Goal: Transaction & Acquisition: Purchase product/service

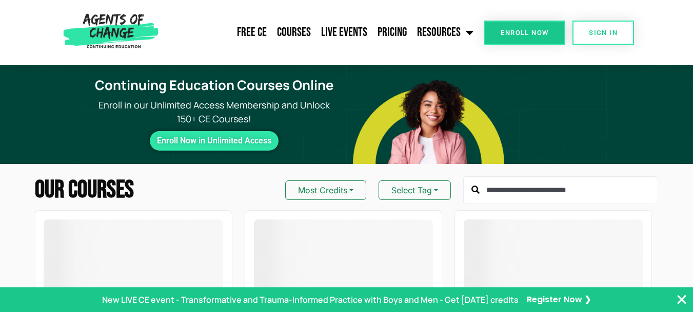
click at [681, 298] on icon "Close Banner" at bounding box center [682, 299] width 12 height 12
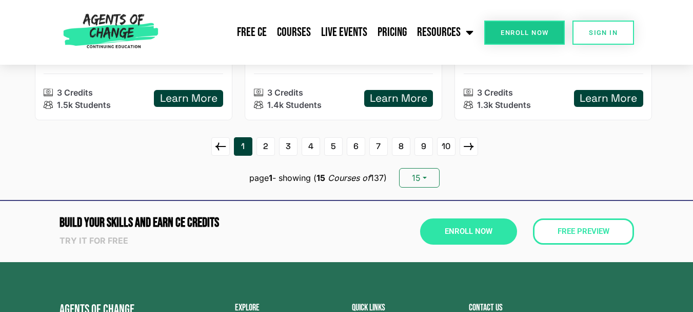
scroll to position [1477, 0]
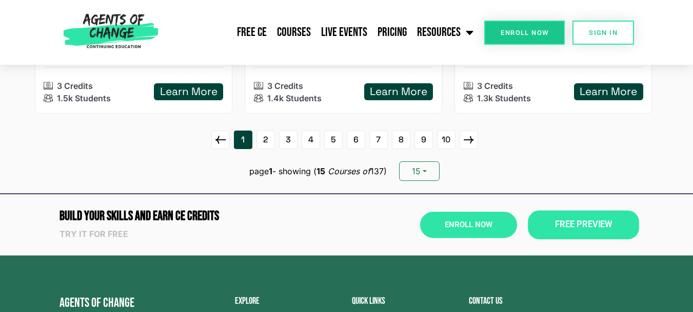
click at [573, 229] on span "Free Preview" at bounding box center [583, 225] width 57 height 9
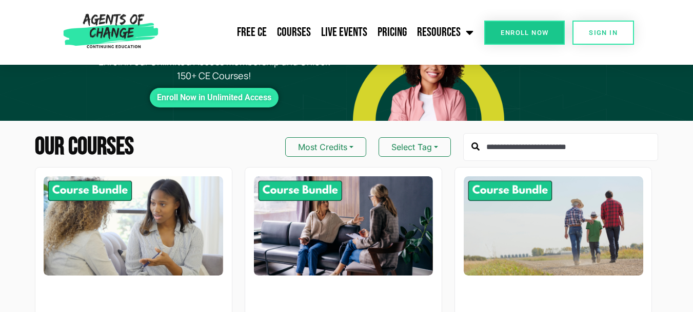
scroll to position [0, 0]
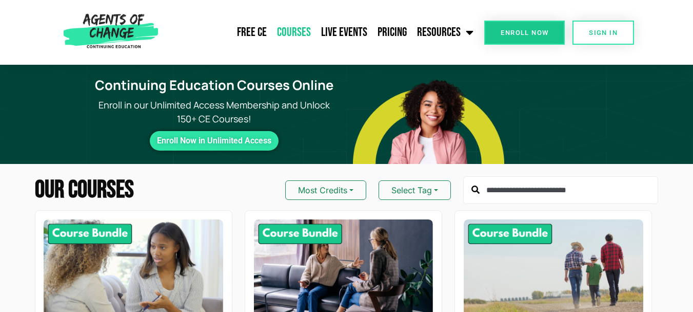
click at [296, 31] on link "Courses" at bounding box center [294, 33] width 44 height 26
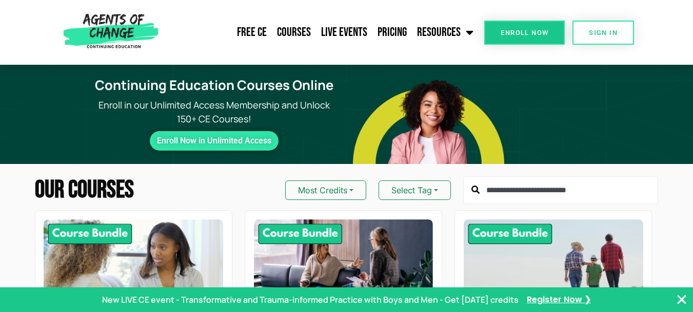
click at [508, 188] on input "text" at bounding box center [560, 190] width 195 height 28
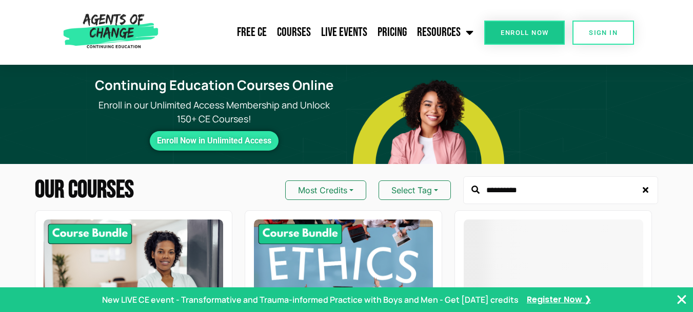
type input "**********"
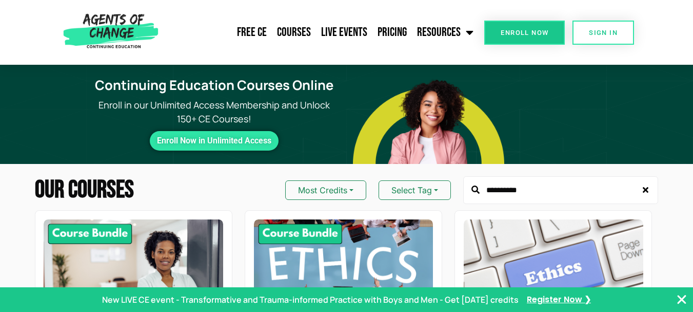
click at [679, 301] on icon "Close Banner" at bounding box center [682, 299] width 12 height 12
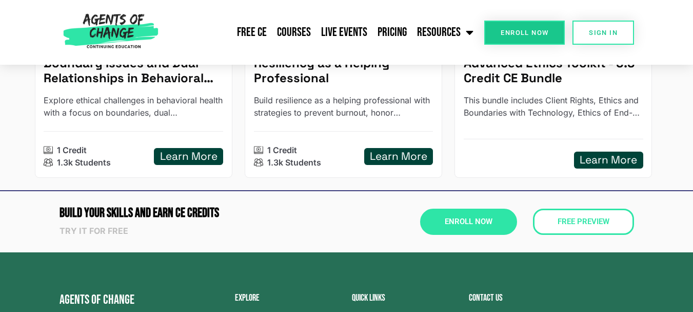
scroll to position [595, 0]
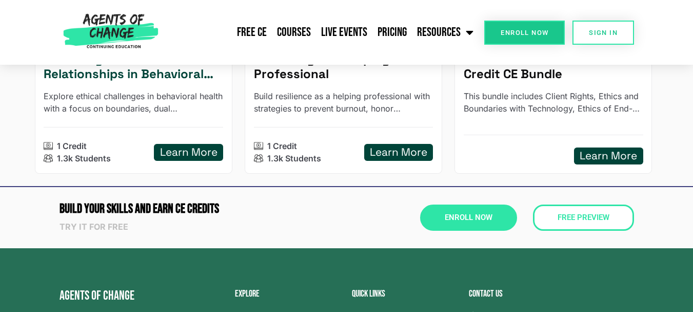
click at [186, 149] on h5 "Learn More" at bounding box center [188, 152] width 57 height 13
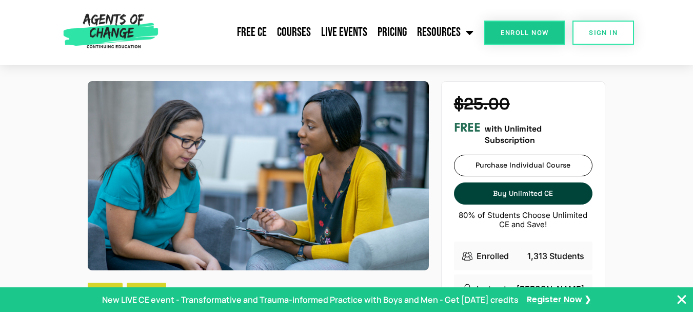
click at [680, 301] on icon "Close Banner" at bounding box center [682, 299] width 12 height 12
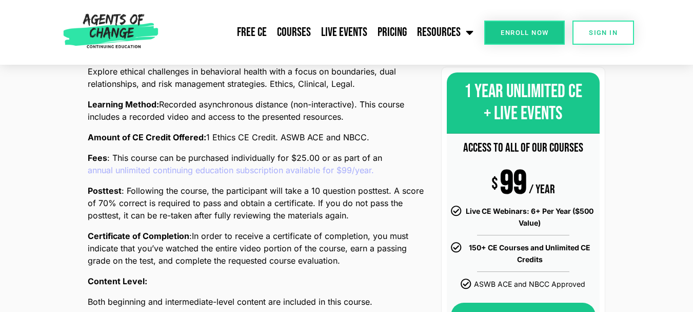
scroll to position [356, 0]
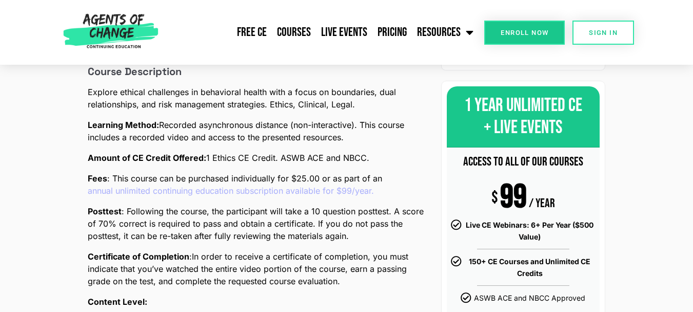
click at [309, 190] on link "annual unlimited continuing education subscription available for $99/year." at bounding box center [231, 190] width 286 height 12
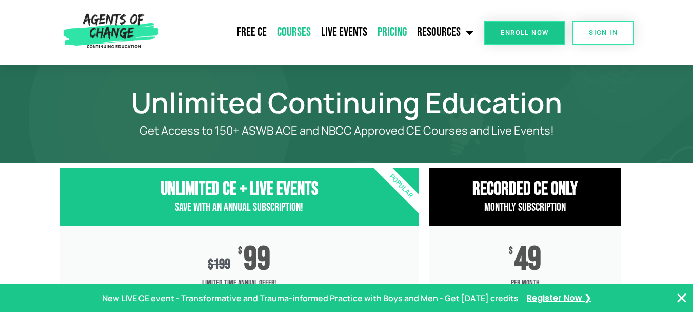
click at [298, 31] on link "Courses" at bounding box center [294, 33] width 44 height 26
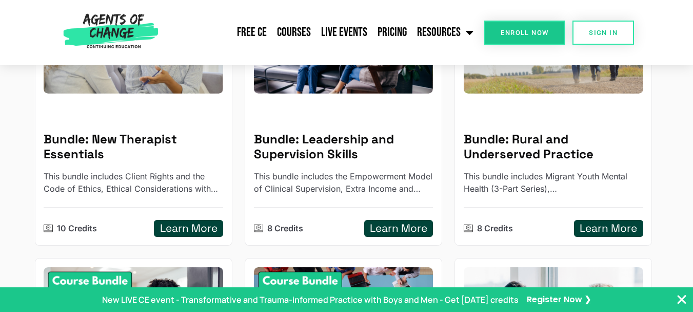
scroll to position [226, 0]
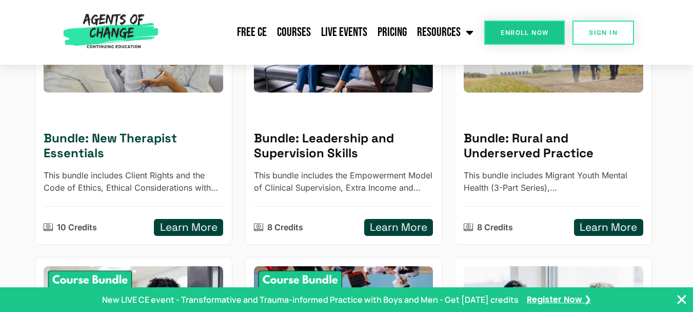
click at [209, 229] on h5 "Learn More" at bounding box center [188, 227] width 57 height 13
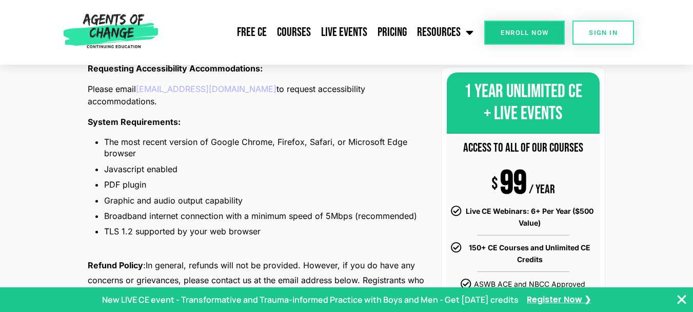
scroll to position [1279, 0]
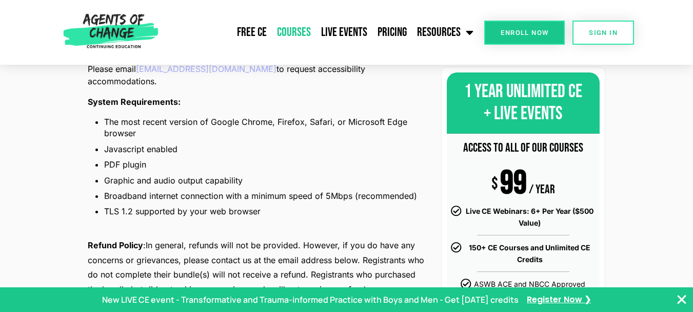
click at [298, 31] on link "Courses" at bounding box center [294, 33] width 44 height 26
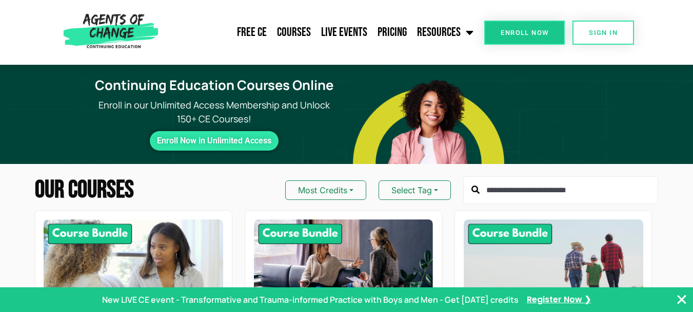
click at [499, 192] on input "text" at bounding box center [560, 190] width 195 height 28
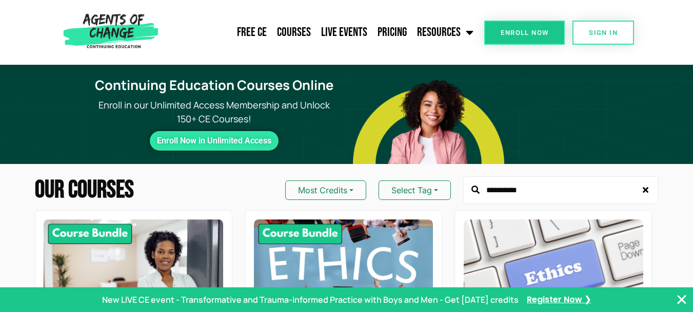
type input "**********"
click at [476, 193] on icon at bounding box center [476, 189] width 8 height 8
click at [474, 189] on icon at bounding box center [476, 189] width 8 height 8
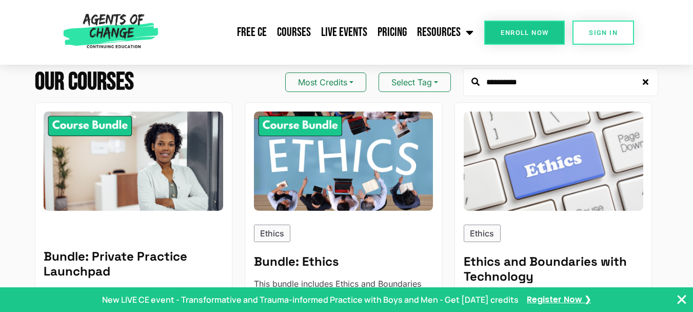
scroll to position [123, 0]
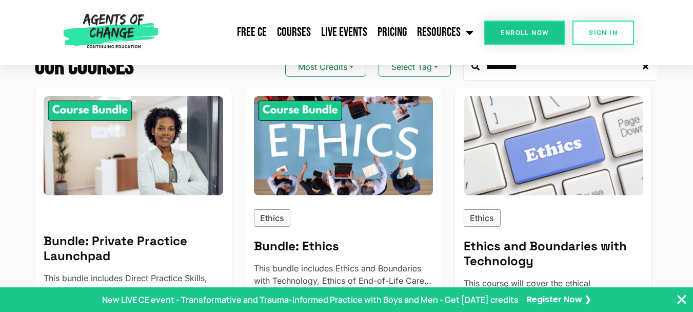
click at [687, 296] on icon "Close Banner" at bounding box center [682, 299] width 12 height 12
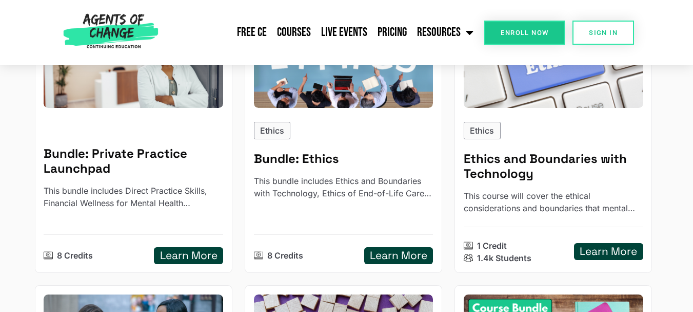
scroll to position [226, 0]
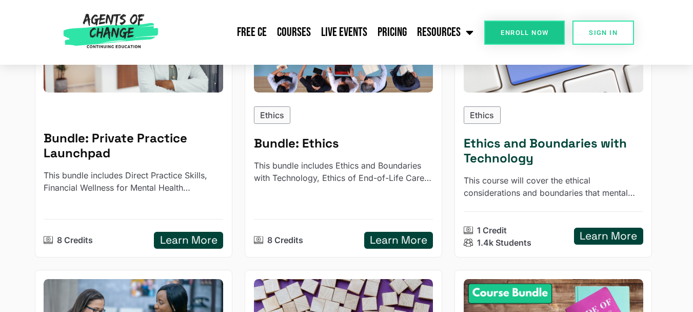
click at [616, 240] on h5 "Learn More" at bounding box center [608, 235] width 57 height 13
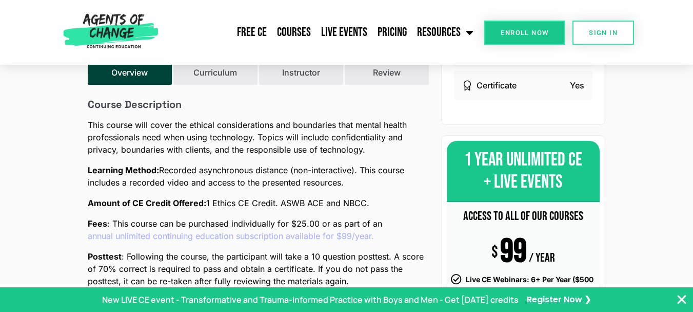
scroll to position [281, 0]
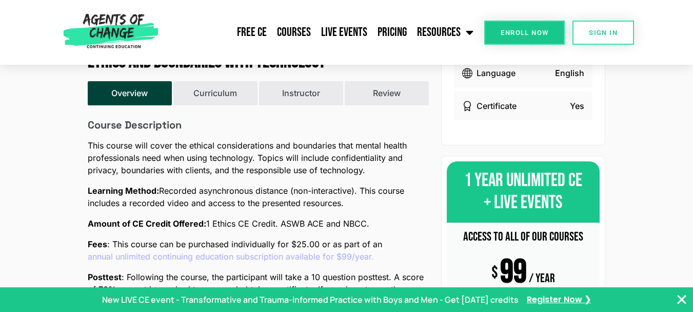
click at [286, 259] on link "annual unlimited continuing education subscription available for $99/year." at bounding box center [231, 256] width 286 height 12
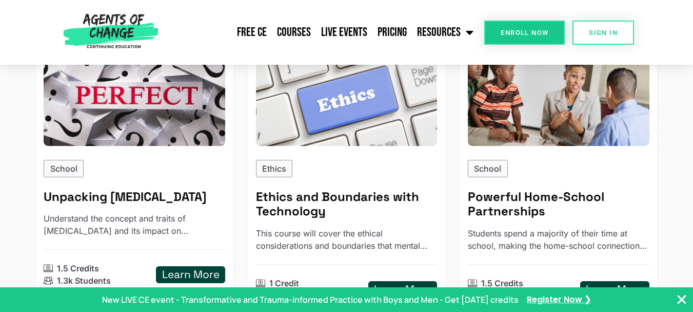
scroll to position [2025, 0]
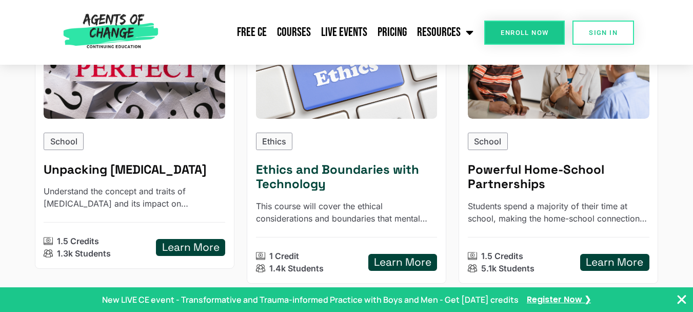
click at [418, 256] on h5 "Learn More" at bounding box center [402, 262] width 57 height 13
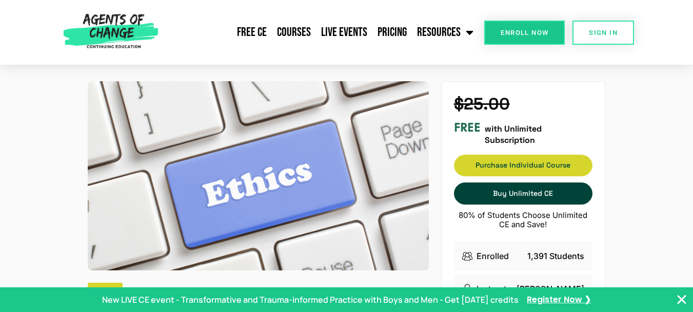
click at [494, 166] on span "Purchase Individual Course" at bounding box center [524, 165] width 138 height 7
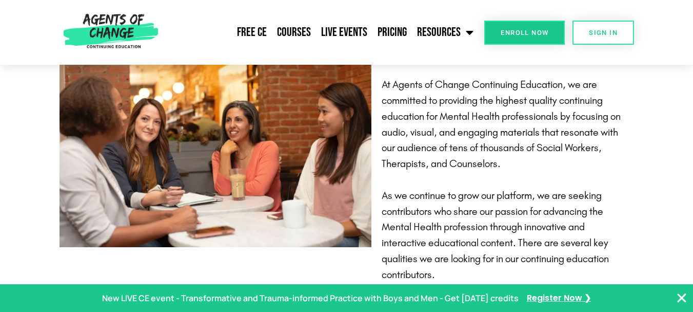
scroll to position [746, 0]
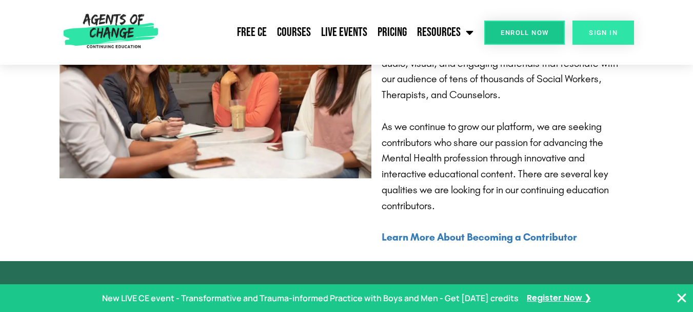
click at [590, 31] on span "SIGN IN" at bounding box center [603, 32] width 29 height 7
